Goal: Task Accomplishment & Management: Manage account settings

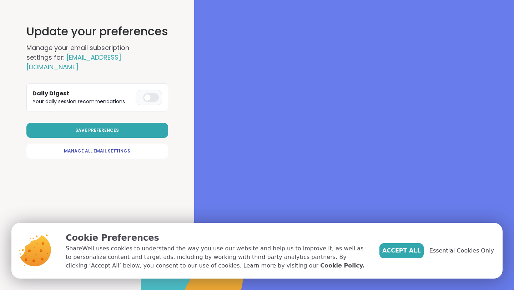
click at [174, 96] on div "Update your preferences Manage your email subscription settings for: yestiesala…" at bounding box center [97, 145] width 187 height 290
click at [146, 93] on div at bounding box center [151, 97] width 16 height 9
click at [122, 123] on button "Save Preferences" at bounding box center [97, 130] width 142 height 15
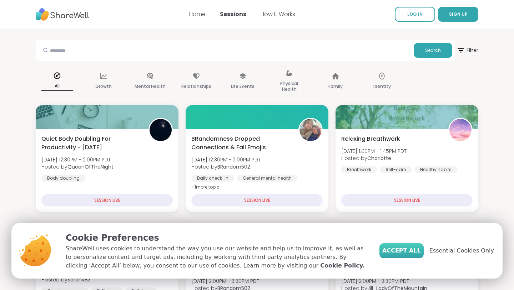
click at [419, 251] on span "Accept All" at bounding box center [401, 250] width 39 height 9
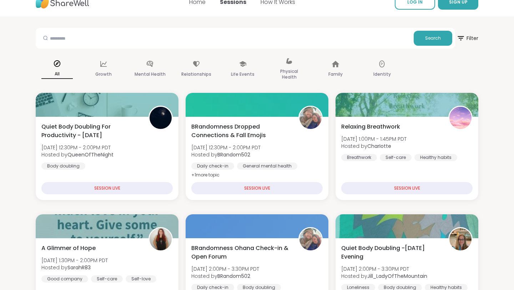
scroll to position [14, 0]
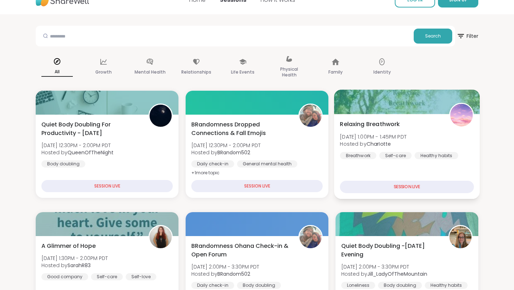
click at [438, 132] on div "Relaxing Breathwork Mon, Sep 08 | 1:00PM - 1:45PM PDT Hosted by CharIotte Breat…" at bounding box center [407, 139] width 134 height 39
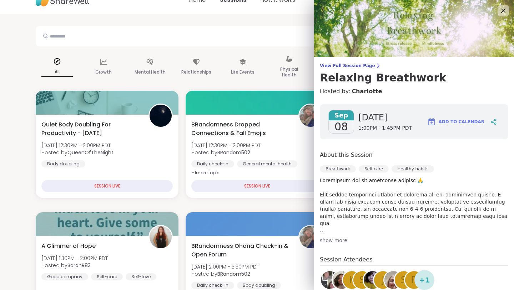
click at [415, 97] on div "View Full Session Page Relaxing Breathwork Hosted by: CharIotte Sep 08 Monday 1…" at bounding box center [414, 192] width 200 height 384
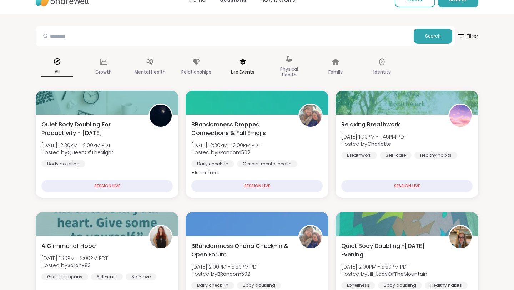
click at [263, 82] on div "Life Events" at bounding box center [242, 67] width 43 height 36
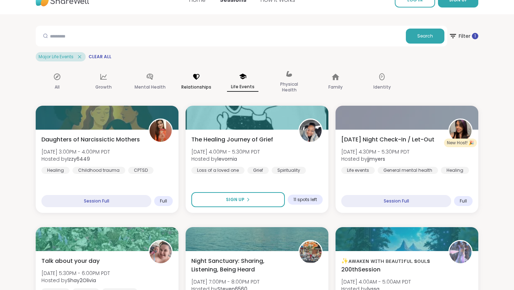
click at [204, 84] on p "Relationships" at bounding box center [196, 87] width 30 height 9
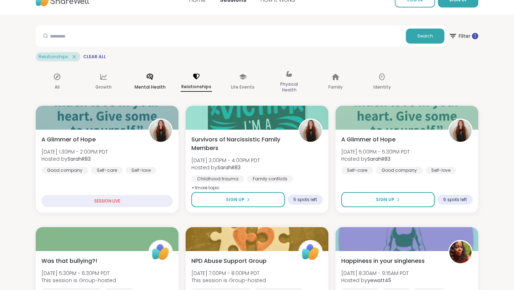
click at [147, 87] on p "Mental Health" at bounding box center [150, 87] width 31 height 9
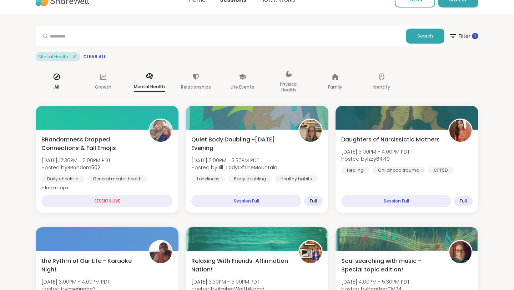
click at [57, 79] on icon at bounding box center [57, 77] width 8 height 8
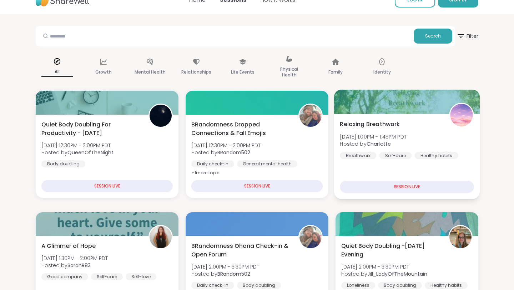
click at [406, 190] on div "SESSION LIVE" at bounding box center [407, 187] width 134 height 12
click at [410, 183] on div "SESSION LIVE" at bounding box center [407, 187] width 134 height 12
click at [410, 188] on div "SESSION LIVE" at bounding box center [407, 187] width 134 height 12
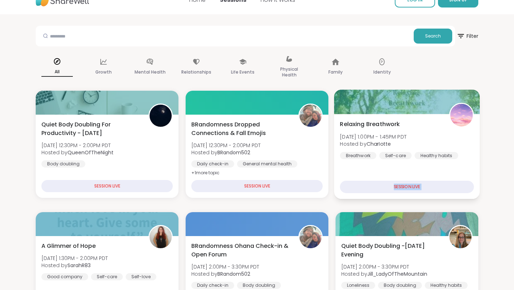
click at [410, 188] on div "SESSION LIVE" at bounding box center [407, 187] width 134 height 12
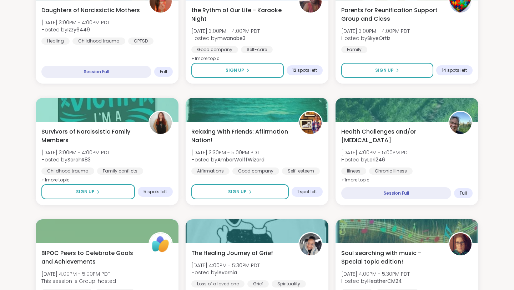
scroll to position [357, 0]
